Goal: Task Accomplishment & Management: Manage account settings

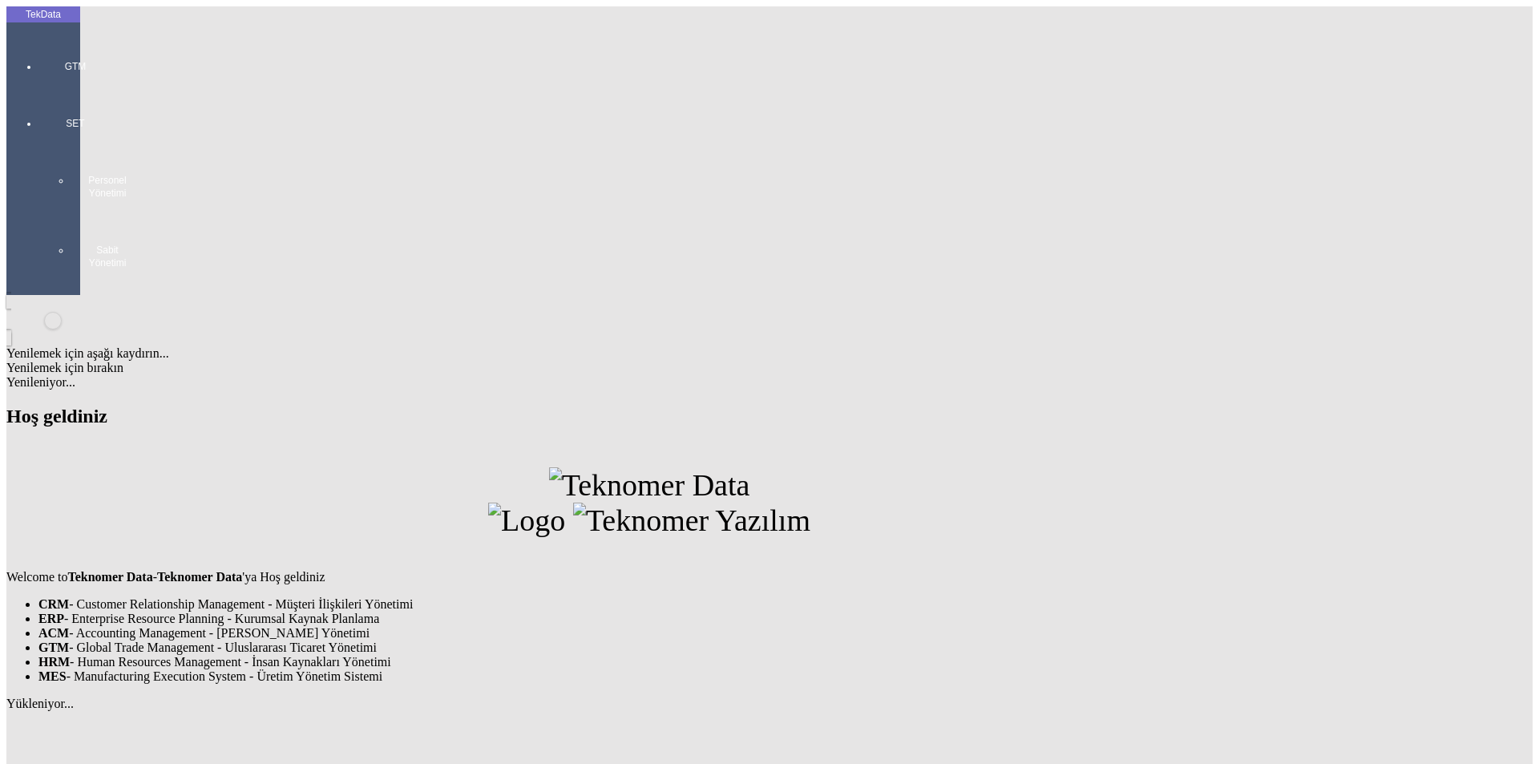
click at [43, 55] on div "GTM" at bounding box center [75, 60] width 74 height 57
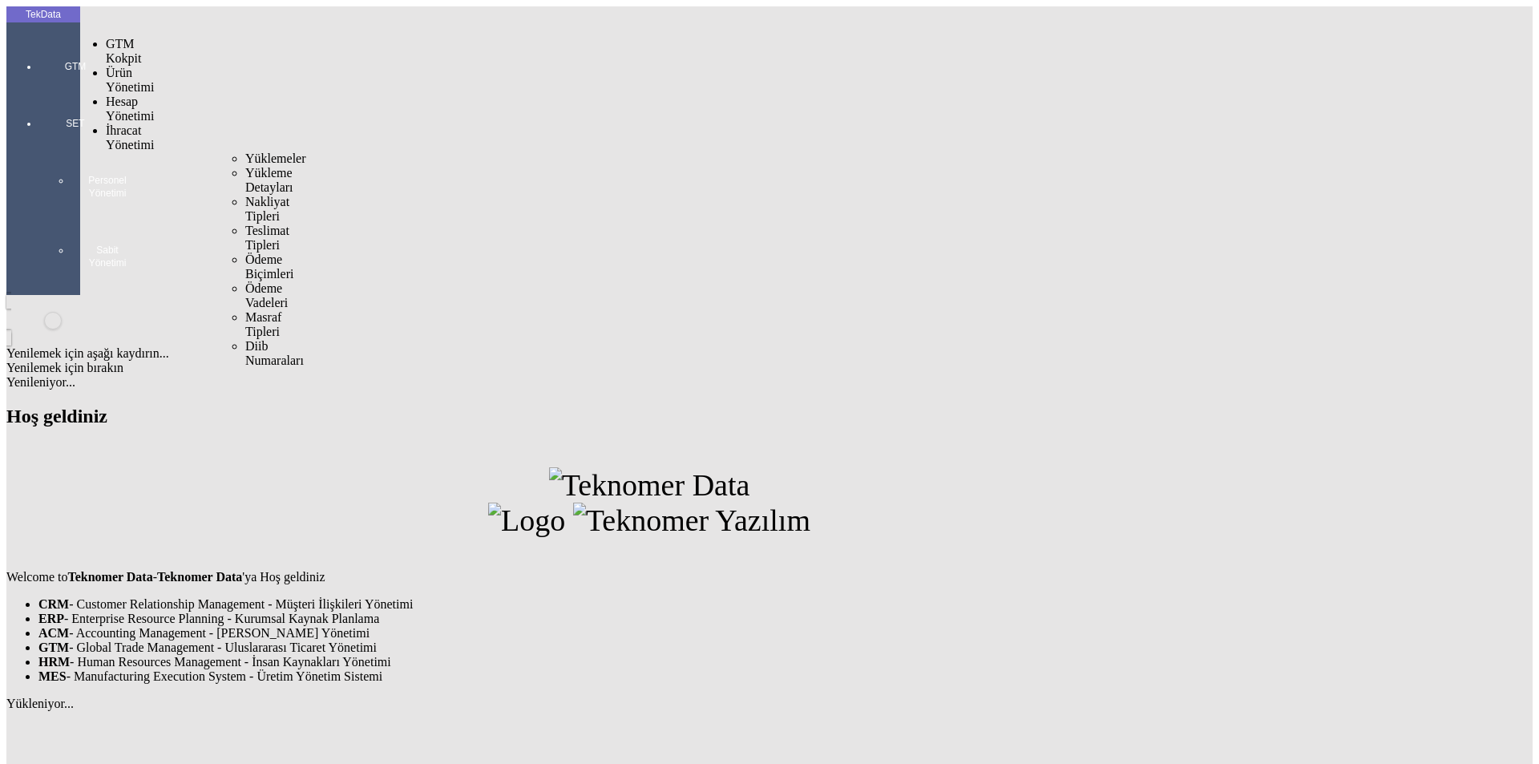
click at [118, 123] on span "İhracat Yönetimi" at bounding box center [130, 137] width 48 height 28
click at [245, 151] on div "Yüklemeler" at bounding box center [250, 158] width 10 height 14
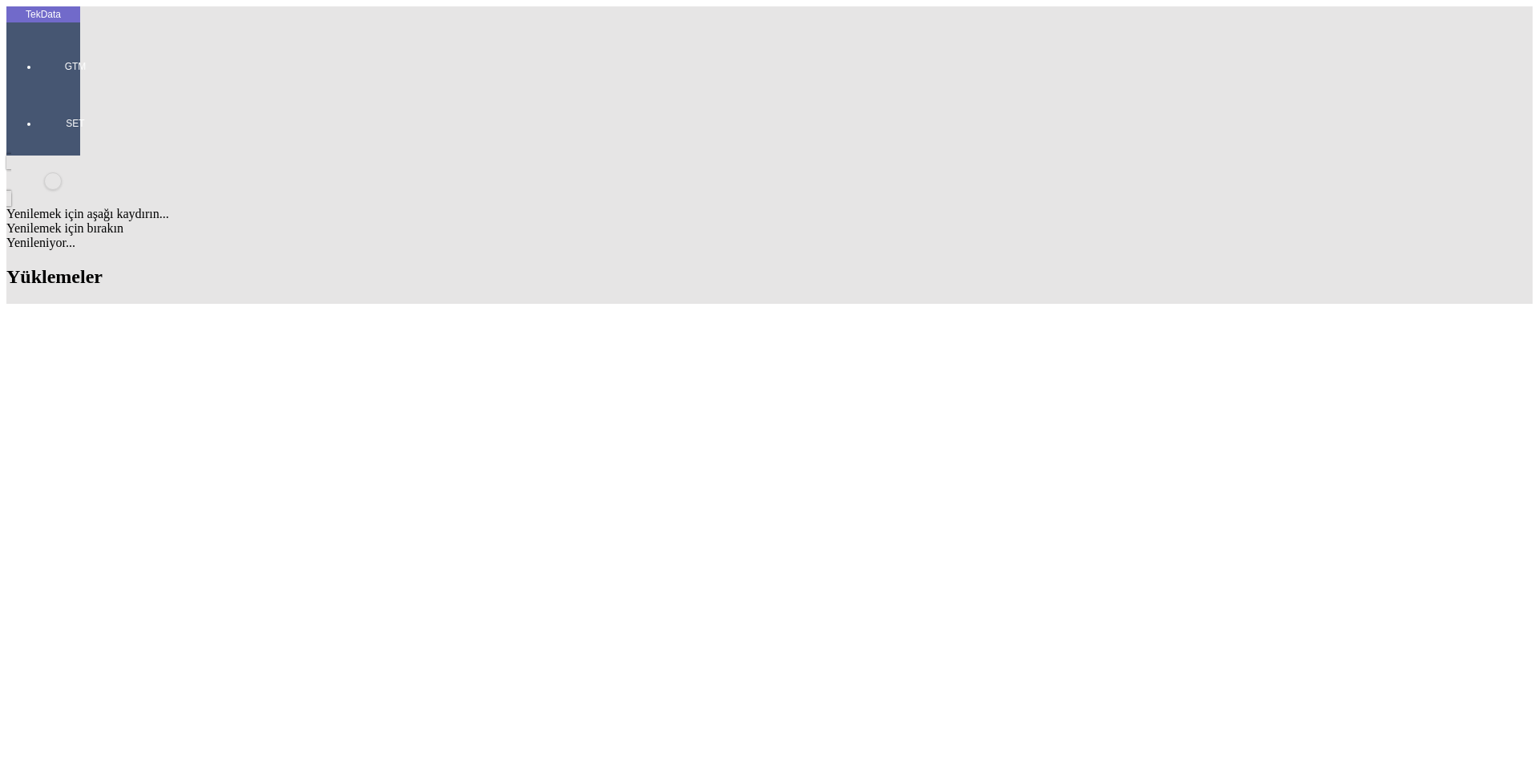
scroll to position [1021, 0]
drag, startPoint x: 1414, startPoint y: 511, endPoint x: 299, endPoint y: 17, distance: 1220.1
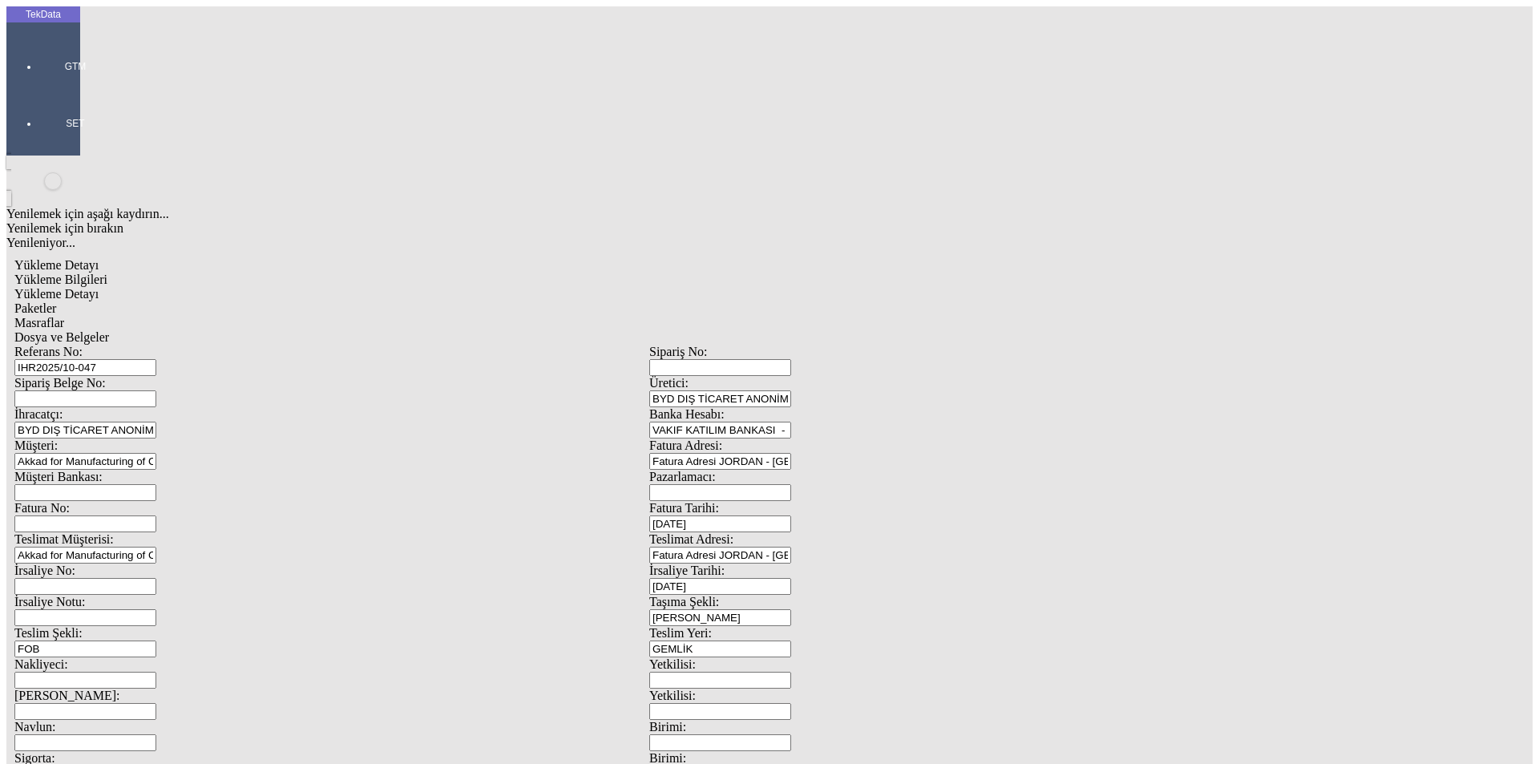
click at [99, 287] on span "Yükleme Detayı" at bounding box center [56, 294] width 84 height 14
drag, startPoint x: 240, startPoint y: 245, endPoint x: 148, endPoint y: 236, distance: 91.9
type input "27101.5"
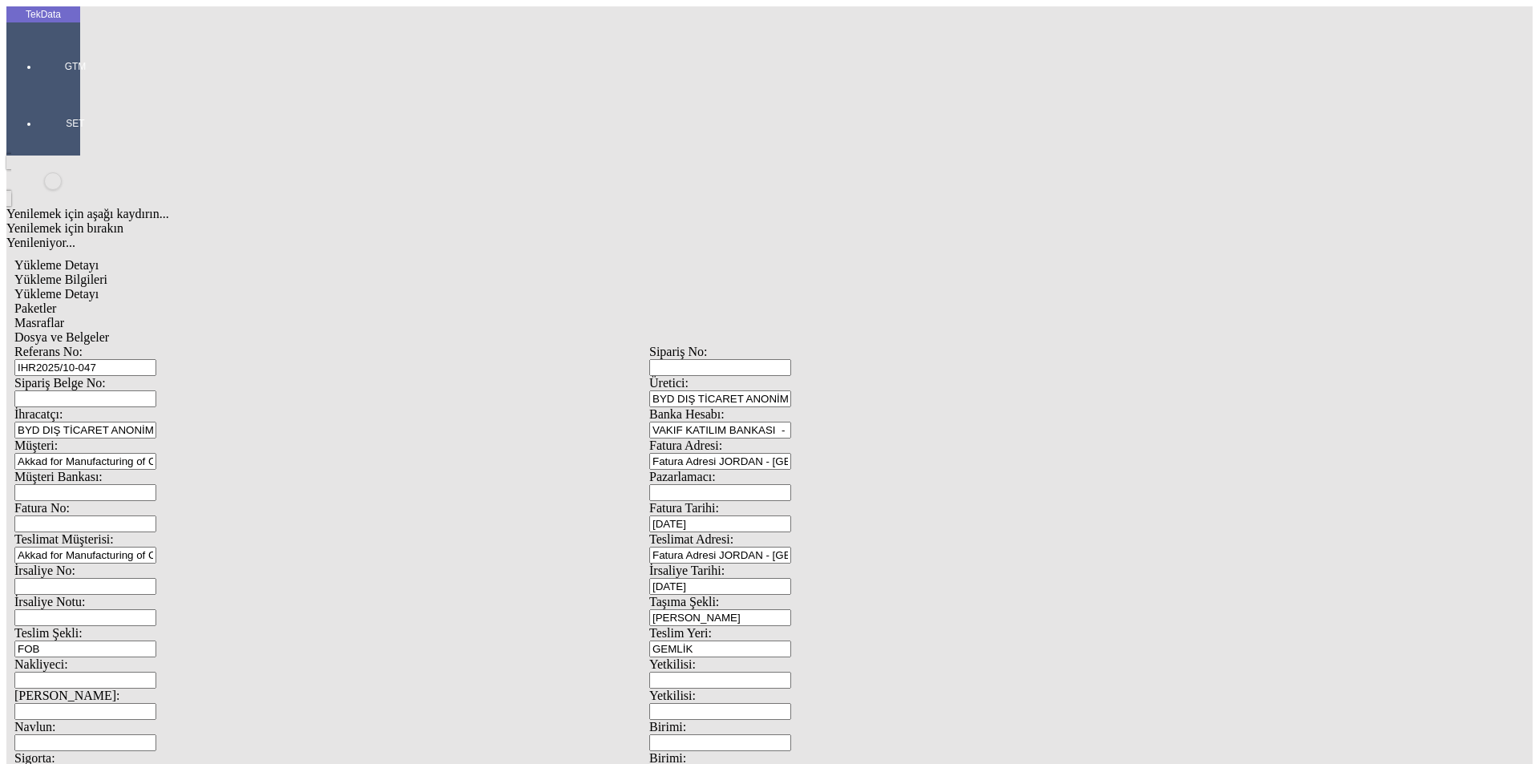
type input "0.86"
drag, startPoint x: 880, startPoint y: 293, endPoint x: 790, endPoint y: 294, distance: 89.8
type input "27101.5"
drag, startPoint x: 268, startPoint y: 330, endPoint x: 86, endPoint y: 341, distance: 182.2
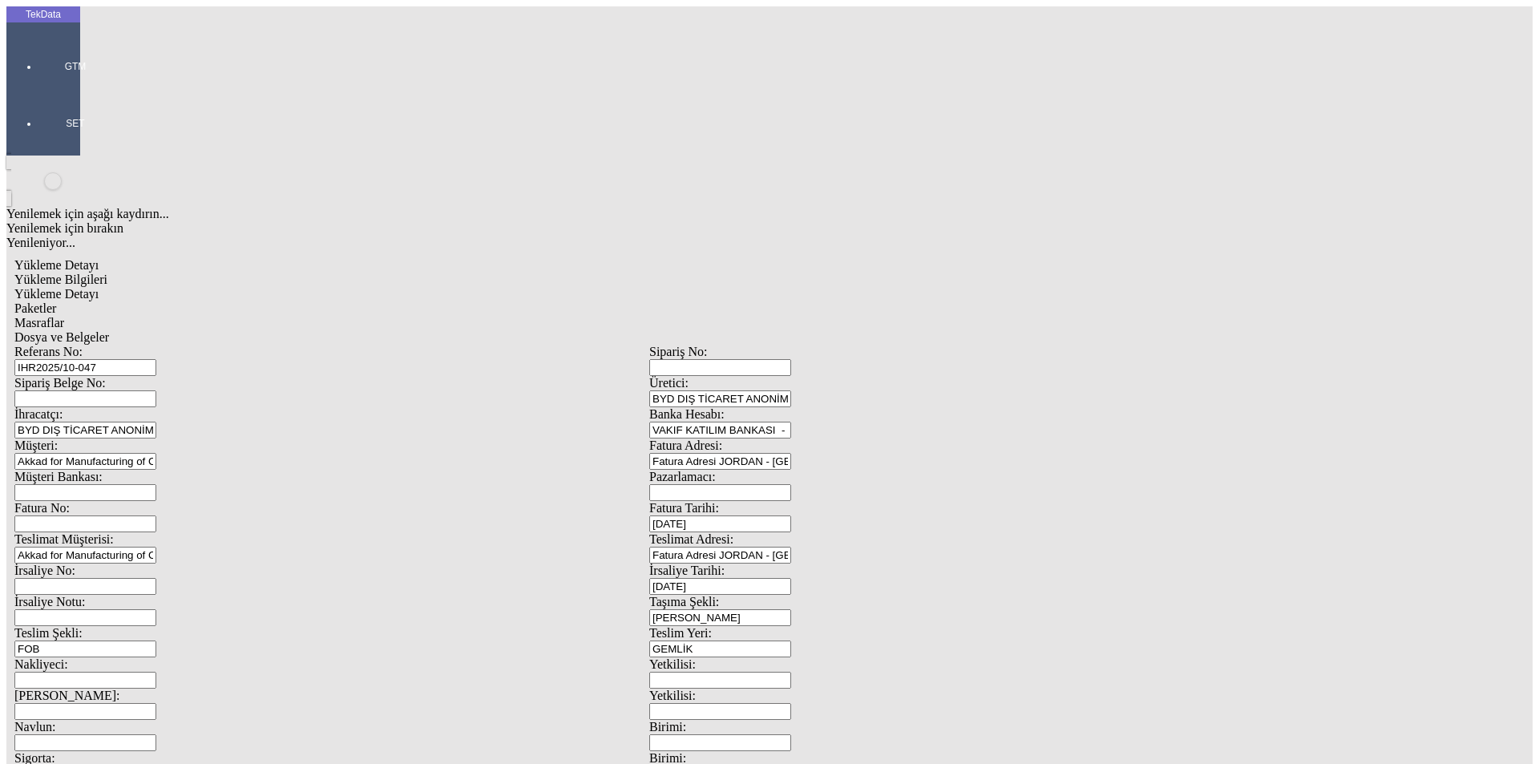
type input "27101.5"
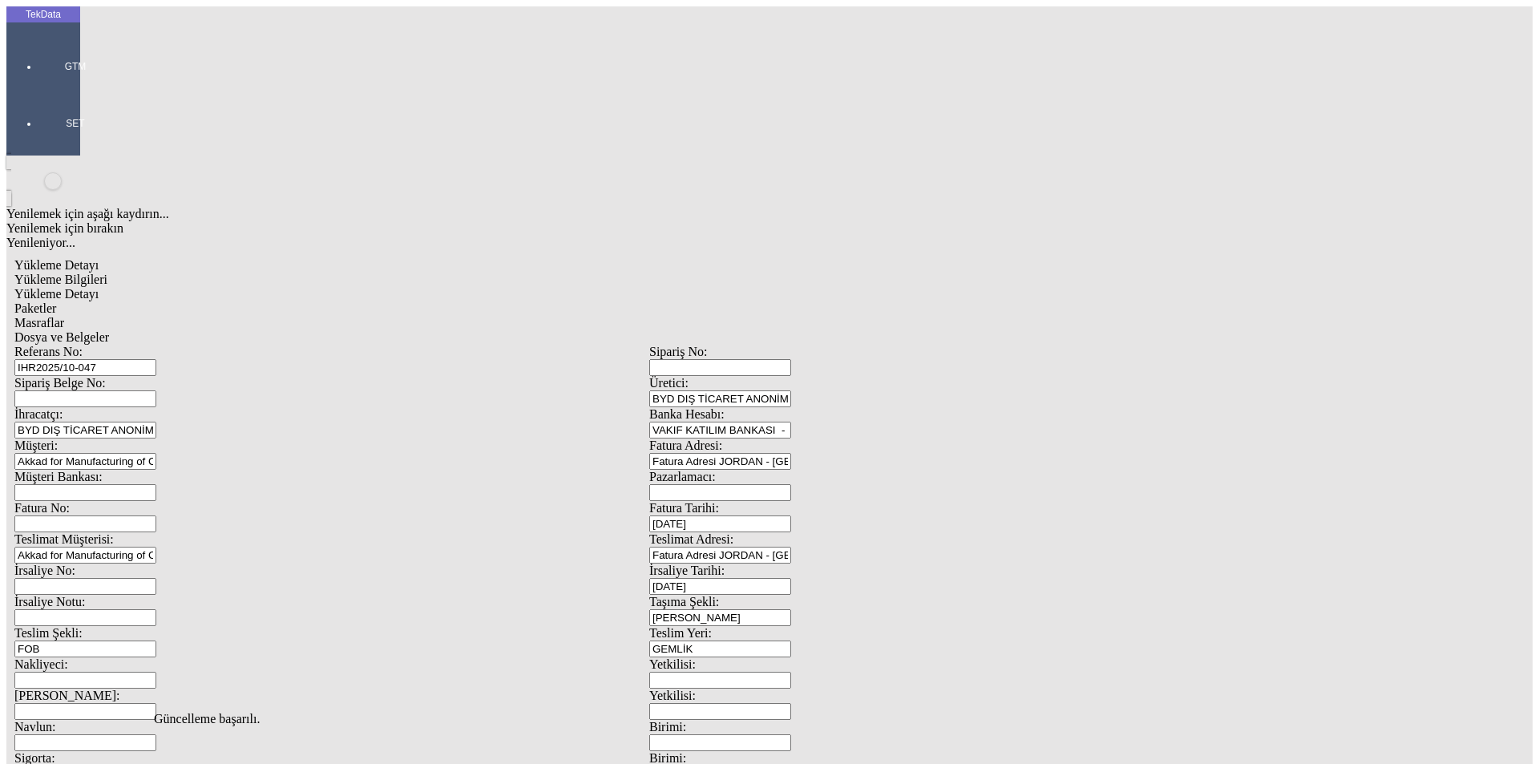
click at [341, 301] on div "Paketler" at bounding box center [648, 308] width 1269 height 14
click at [109, 330] on span "Dosya ve Belgeler" at bounding box center [61, 337] width 95 height 14
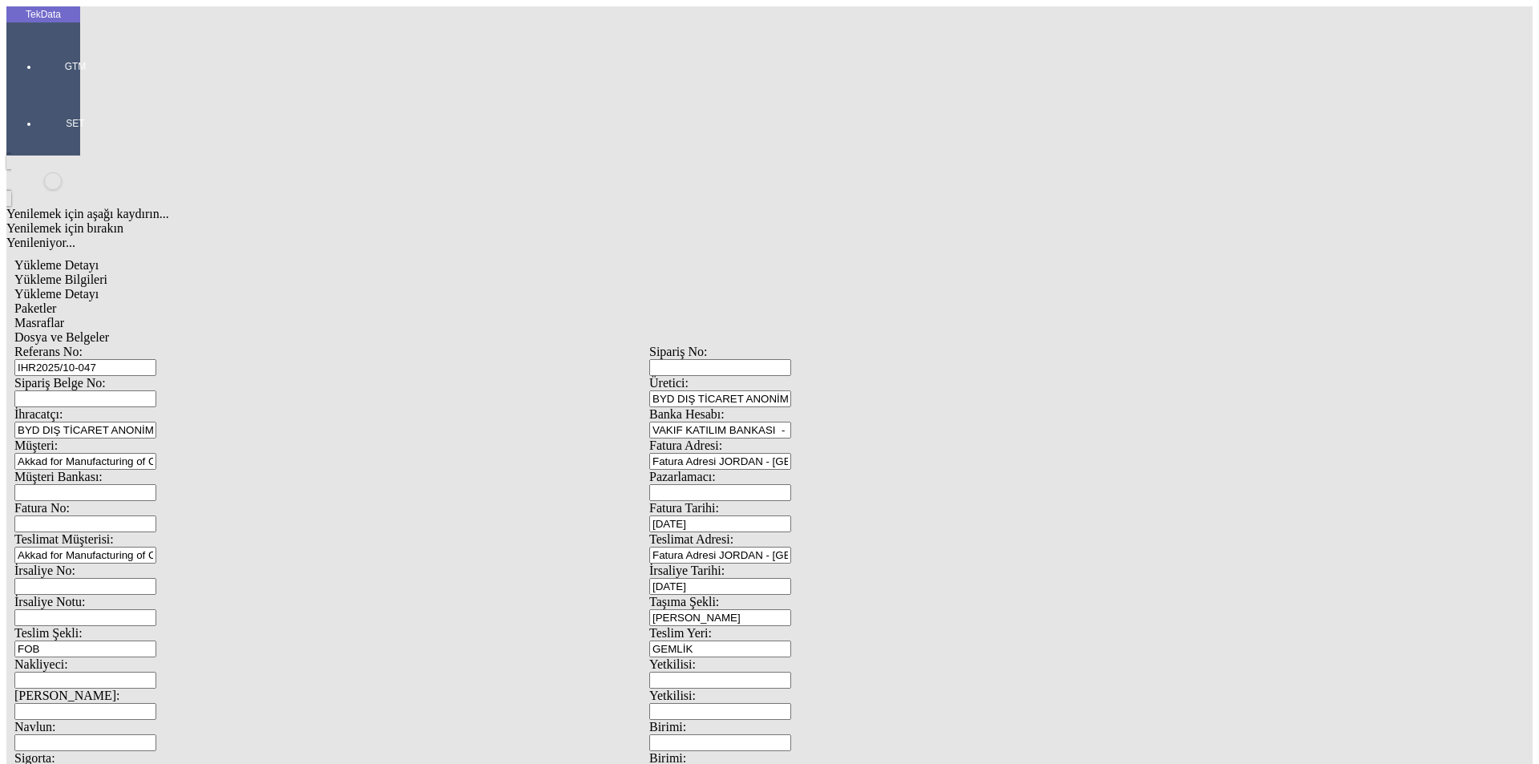
drag, startPoint x: 555, startPoint y: 78, endPoint x: 565, endPoint y: 86, distance: 12.5
click at [109, 330] on span "Dosya ve Belgeler" at bounding box center [61, 337] width 95 height 14
